Goal: Navigation & Orientation: Find specific page/section

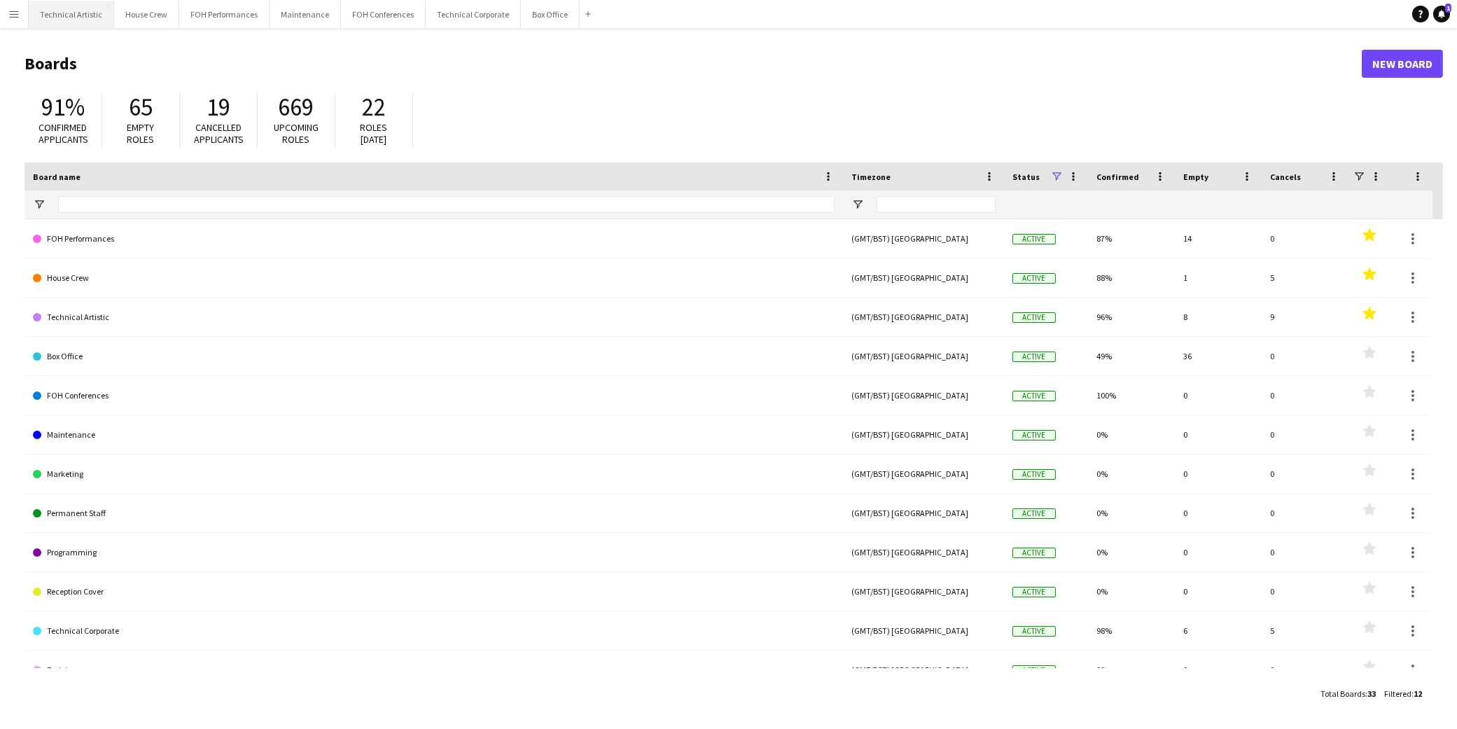
click at [68, 10] on button "Technical Artistic Close" at bounding box center [71, 14] width 85 height 27
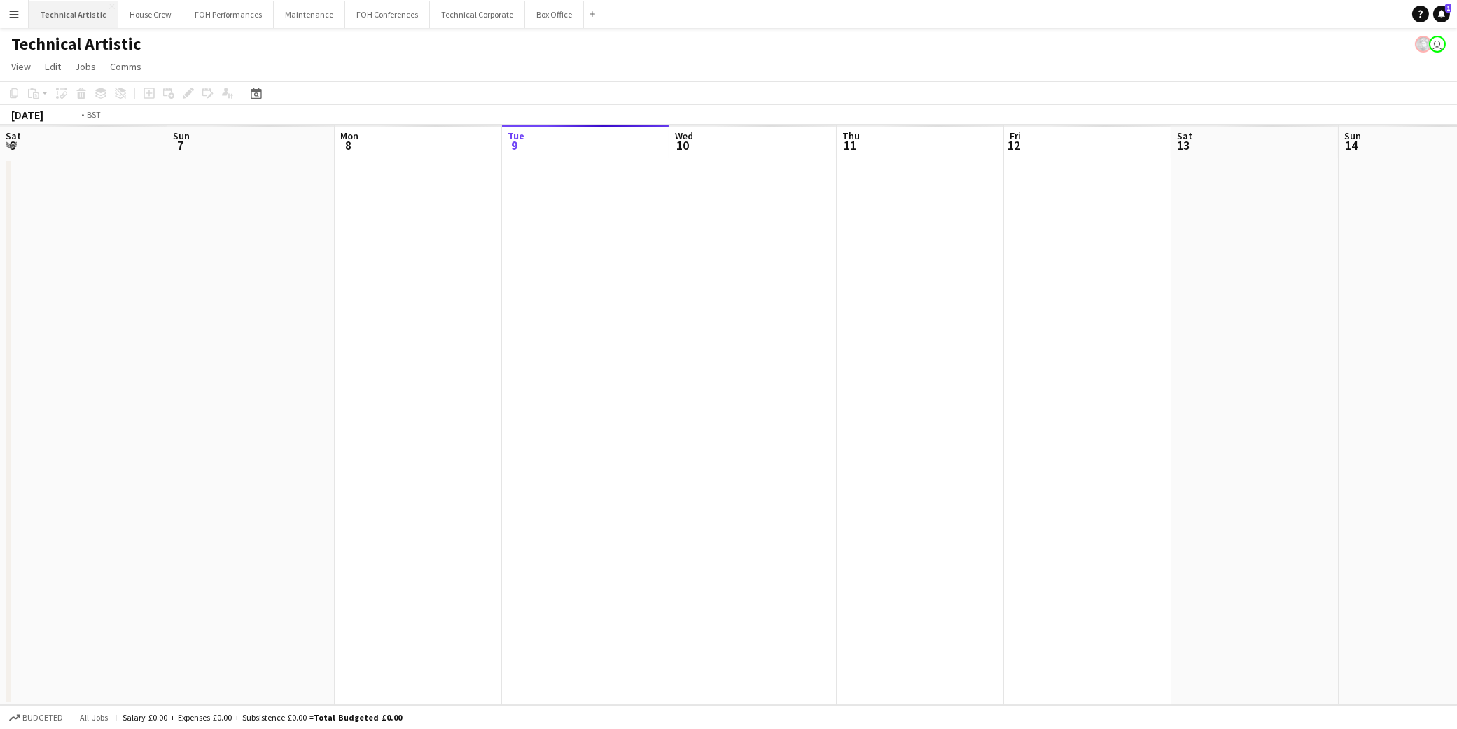
scroll to position [0, 334]
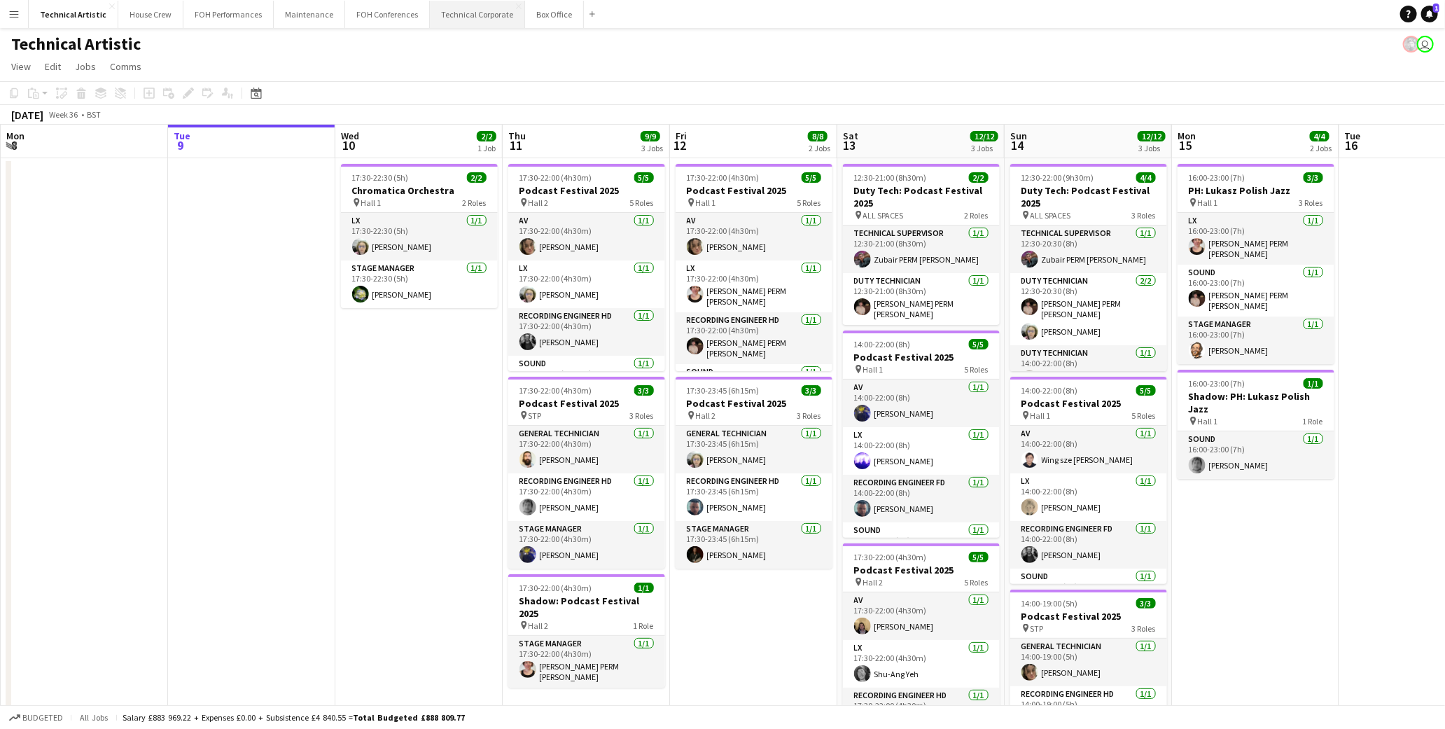
click at [476, 11] on button "Technical Corporate Close" at bounding box center [477, 14] width 95 height 27
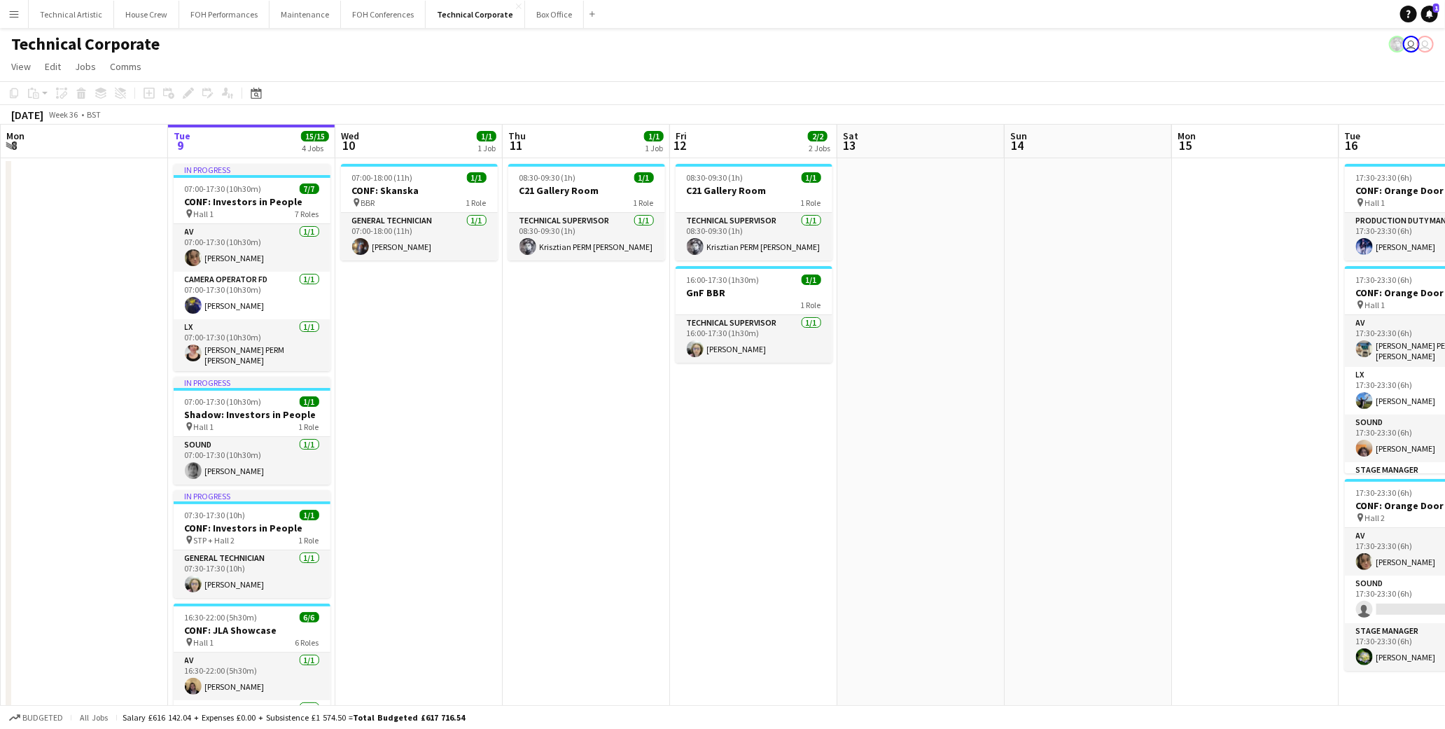
click at [326, 57] on app-page-menu "View Day view expanded Day view collapsed Month view Date picker Jump to [DATE]…" at bounding box center [722, 68] width 1445 height 27
click at [263, 15] on button "FOH Performances Close" at bounding box center [224, 14] width 90 height 27
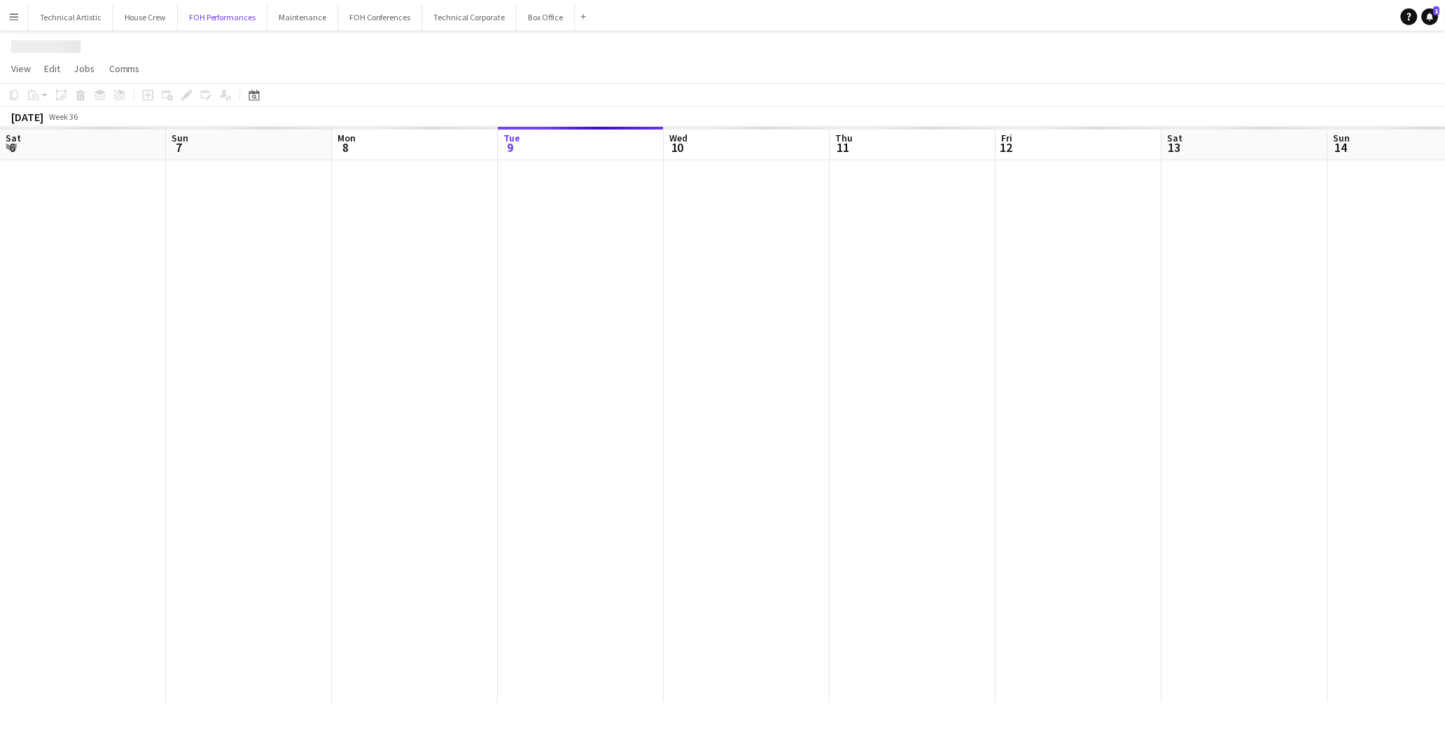
scroll to position [0, 334]
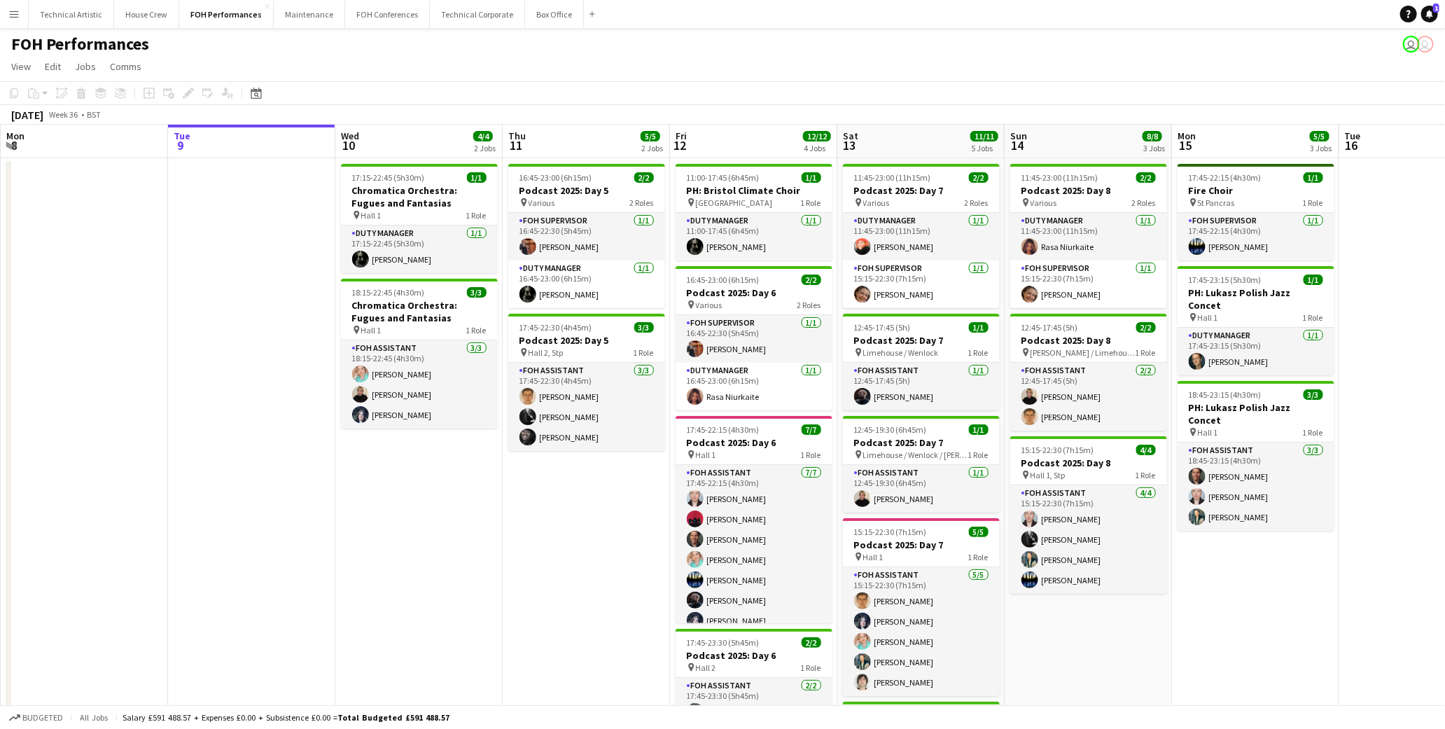
click at [195, 242] on app-date-cell at bounding box center [251, 505] width 167 height 694
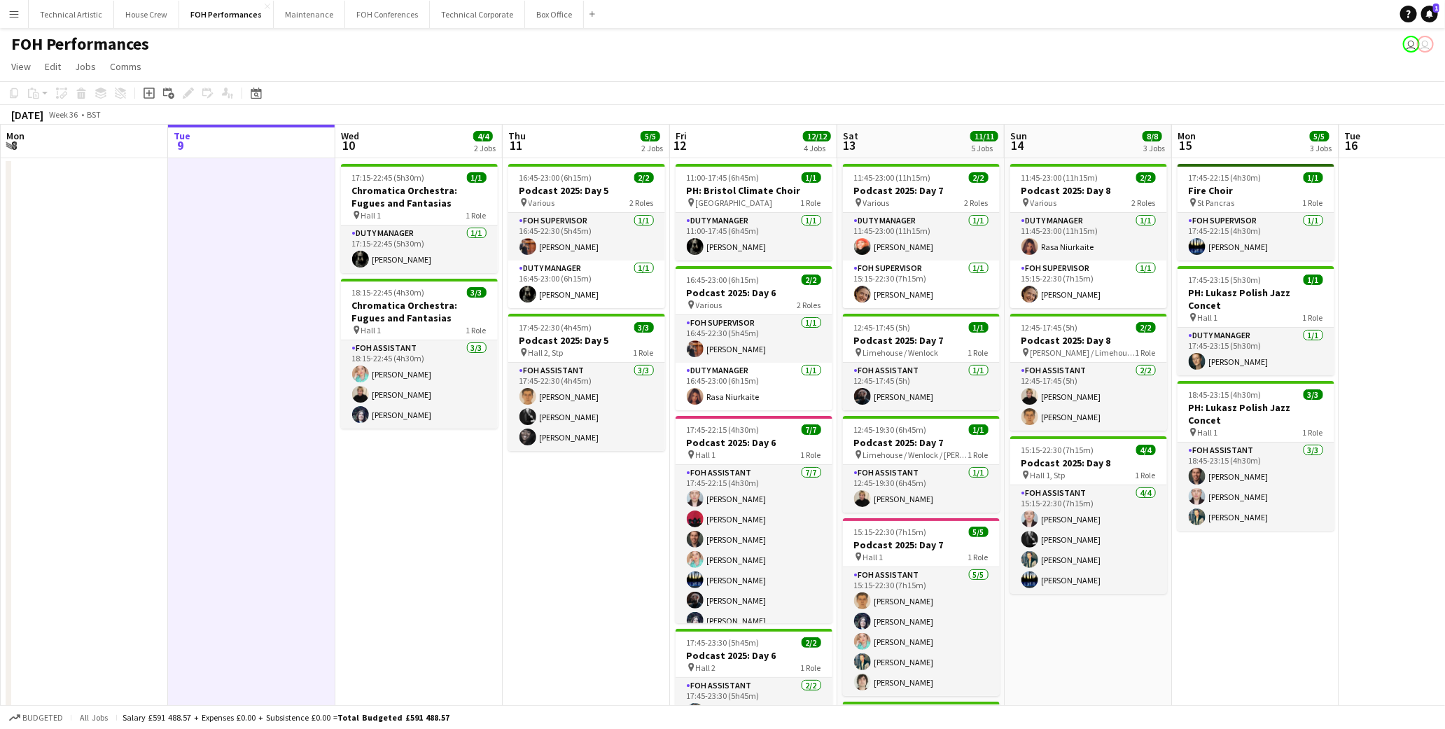
click at [209, 275] on app-date-cell at bounding box center [251, 505] width 167 height 694
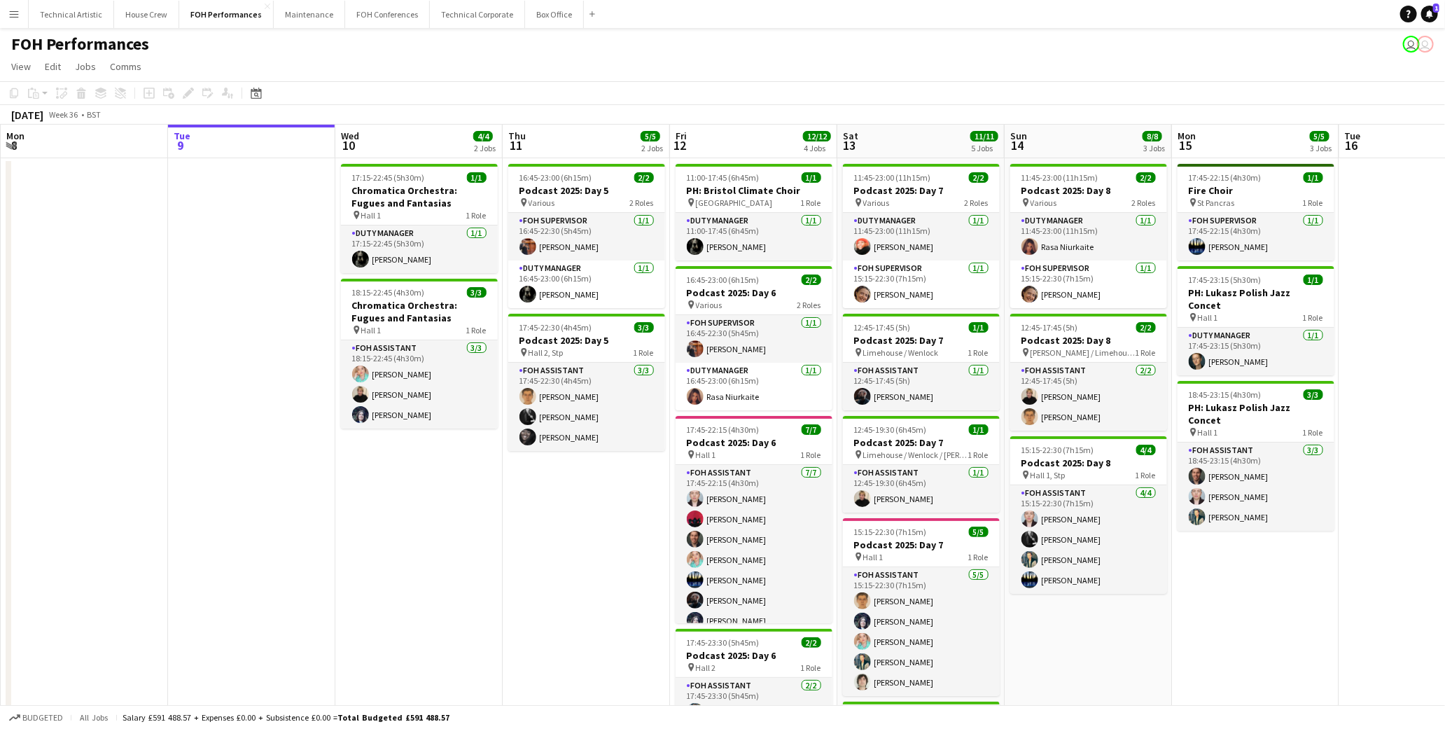
click at [429, 57] on app-page-menu "View Day view expanded Day view collapsed Month view Date picker Jump to [DATE]…" at bounding box center [722, 68] width 1445 height 27
